Goal: Transaction & Acquisition: Purchase product/service

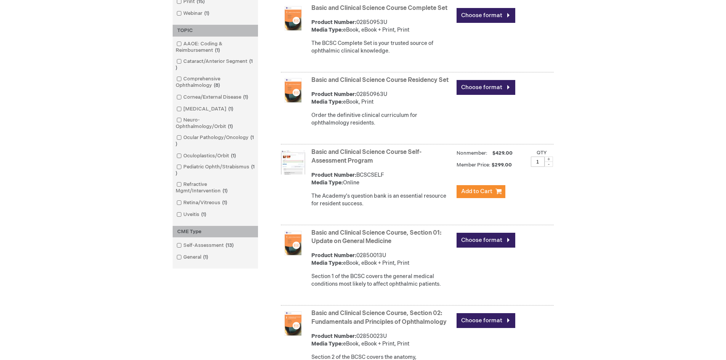
scroll to position [267, 0]
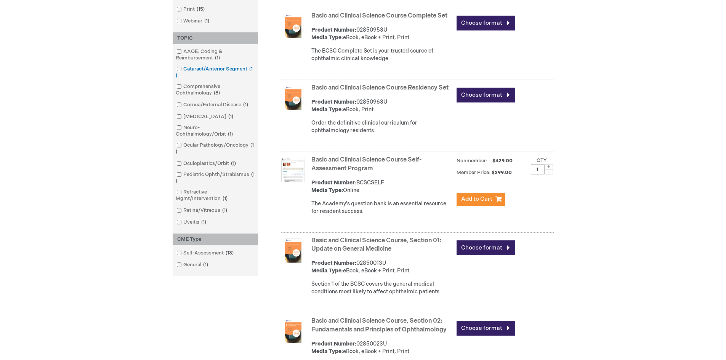
click at [201, 66] on link "Cataract/Anterior Segment 1 item" at bounding box center [215, 73] width 82 height 14
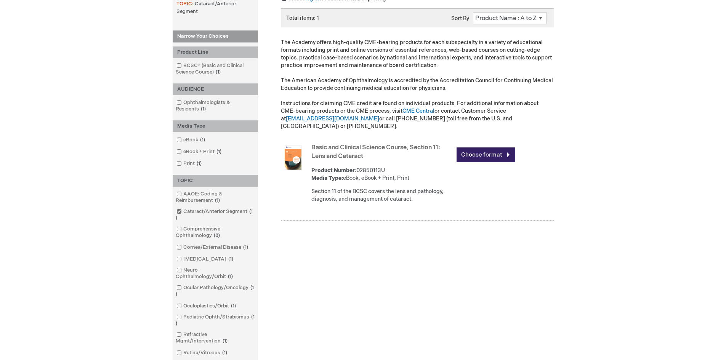
scroll to position [152, 0]
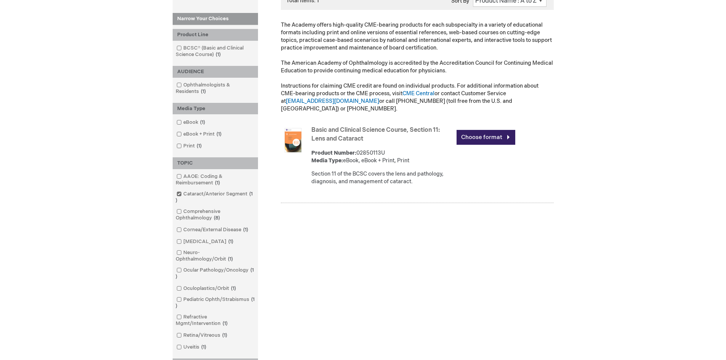
drag, startPoint x: 205, startPoint y: 243, endPoint x: 247, endPoint y: 242, distance: 42.3
click at [205, 242] on link "[MEDICAL_DATA] 1 item" at bounding box center [205, 241] width 62 height 7
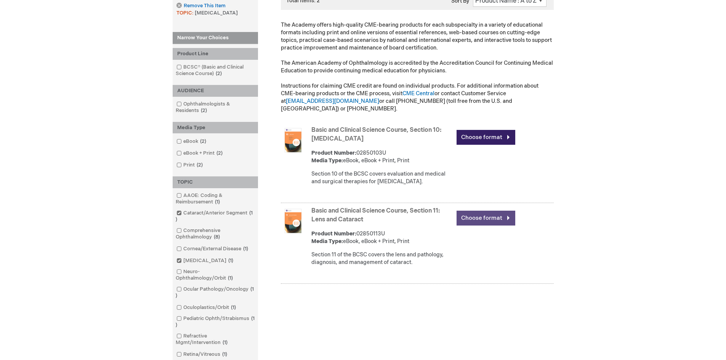
click at [494, 211] on link "Choose format" at bounding box center [485, 218] width 59 height 15
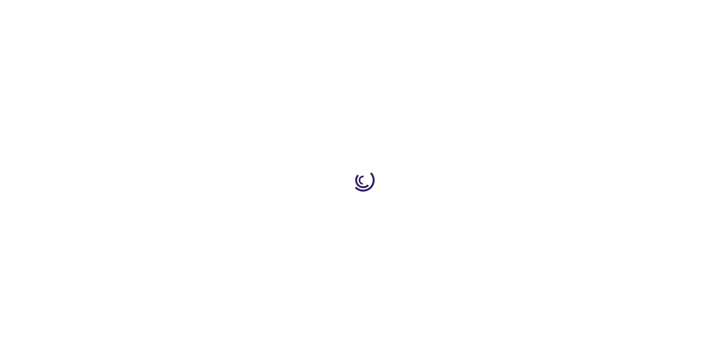
type input "0"
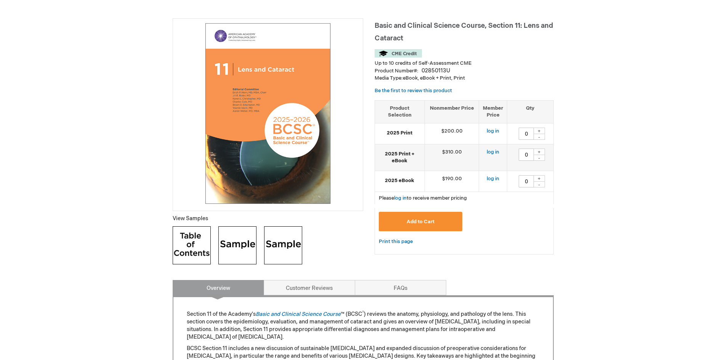
scroll to position [114, 0]
